Goal: Navigation & Orientation: Find specific page/section

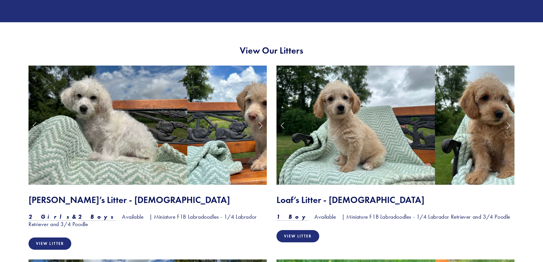
scroll to position [456, 0]
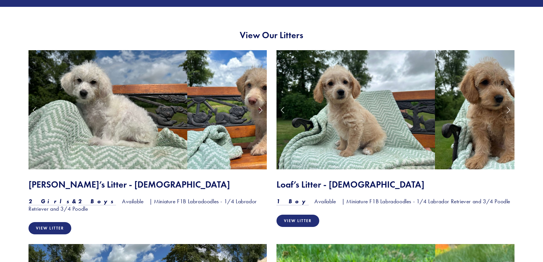
click at [507, 111] on link "Next Slide" at bounding box center [508, 109] width 13 height 17
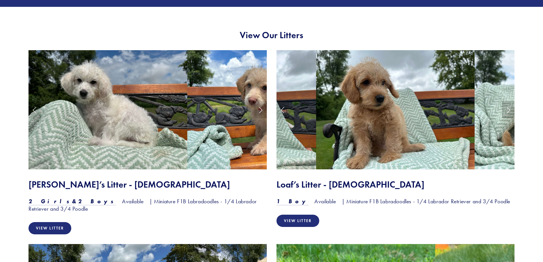
click at [507, 111] on link "Next Slide" at bounding box center [508, 109] width 13 height 17
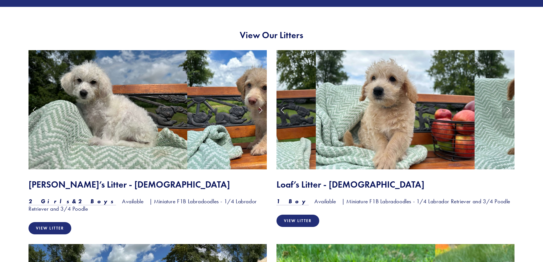
click at [507, 111] on link "Next Slide" at bounding box center [508, 109] width 13 height 17
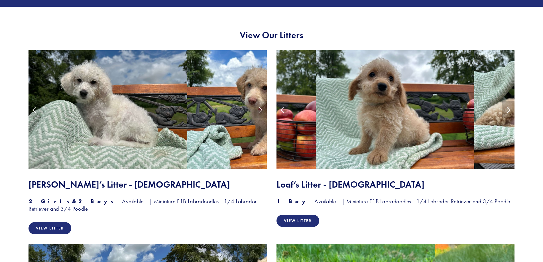
click at [507, 111] on link "Next Slide" at bounding box center [508, 109] width 13 height 17
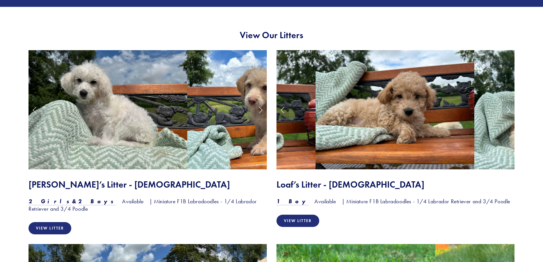
click at [507, 111] on link "Next Slide" at bounding box center [508, 109] width 13 height 17
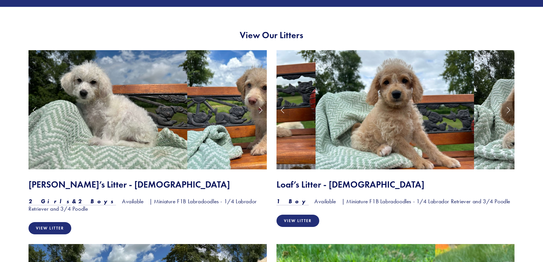
click at [507, 111] on link "Next Slide" at bounding box center [508, 109] width 13 height 17
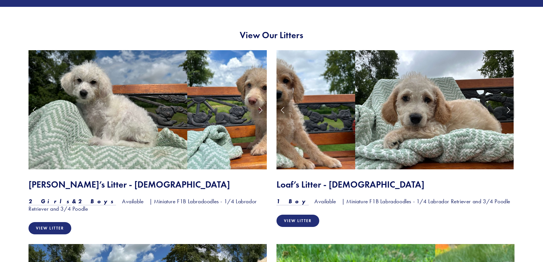
click at [507, 111] on link "Next Slide" at bounding box center [508, 109] width 13 height 17
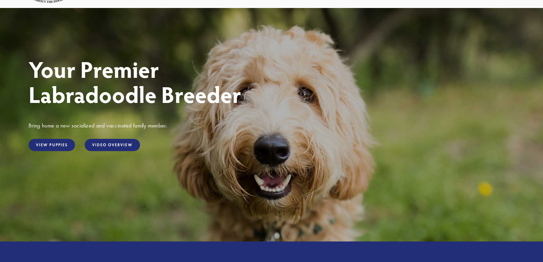
scroll to position [0, 0]
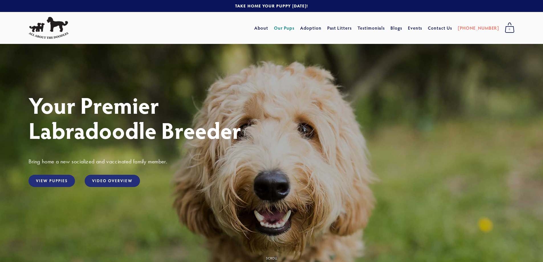
click at [295, 26] on link "Our Pups" at bounding box center [284, 28] width 21 height 10
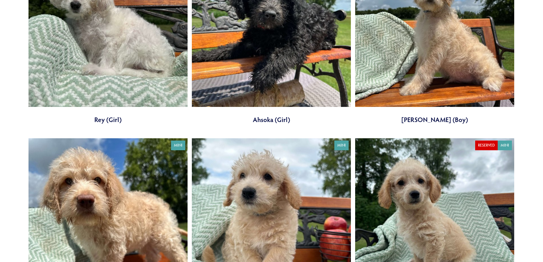
scroll to position [189, 0]
